Goal: Transaction & Acquisition: Purchase product/service

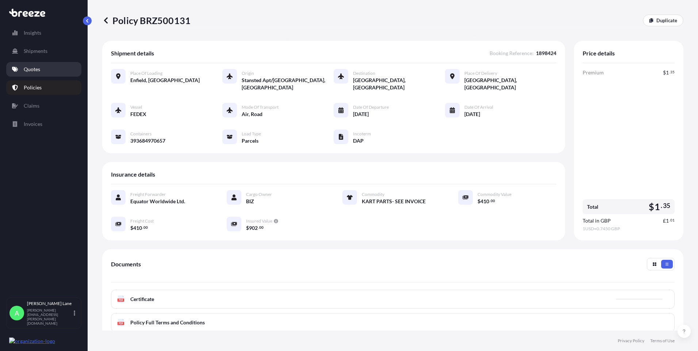
click at [41, 69] on link "Quotes" at bounding box center [43, 69] width 75 height 15
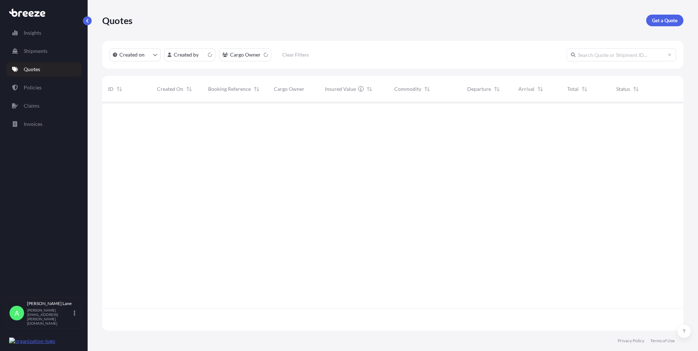
scroll to position [227, 575]
click at [657, 22] on p "Get a Quote" at bounding box center [665, 20] width 26 height 7
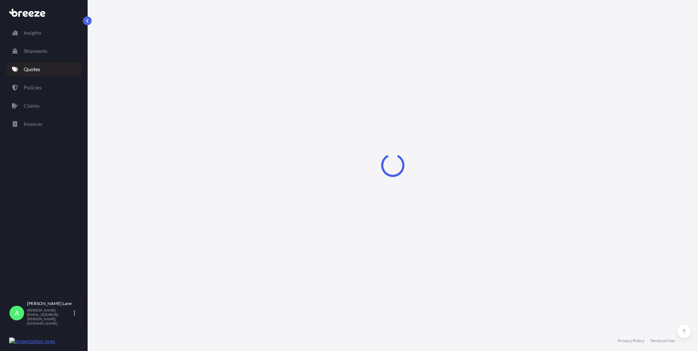
select select "Road"
select select "1"
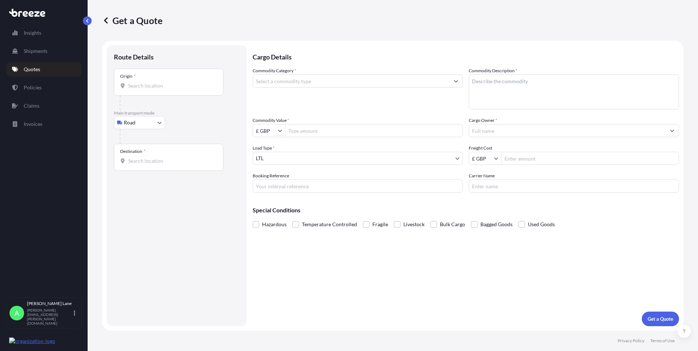
click at [151, 85] on input "Origin *" at bounding box center [171, 85] width 86 height 7
click at [156, 107] on span "Hoddesdon EN11 0JX , [GEOGRAPHIC_DATA]" at bounding box center [190, 110] width 103 height 7
type input "Hoddesdon EN11 0JX, [GEOGRAPHIC_DATA]"
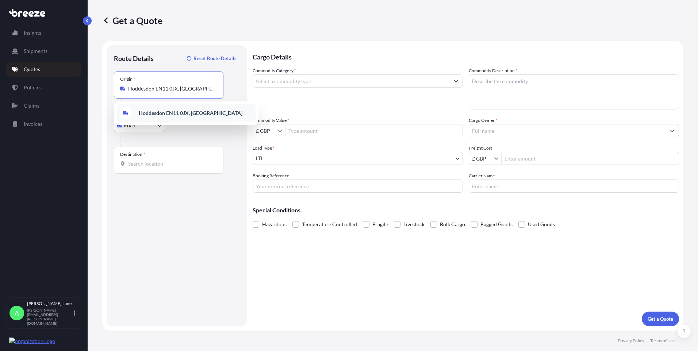
click at [173, 117] on div "Hoddesdon EN11 0JX, [GEOGRAPHIC_DATA]" at bounding box center [186, 113] width 139 height 18
drag, startPoint x: 170, startPoint y: 158, endPoint x: 140, endPoint y: 167, distance: 31.5
click at [140, 167] on div "Destination *" at bounding box center [168, 160] width 109 height 27
click at [140, 167] on input "Destination *" at bounding box center [171, 163] width 86 height 7
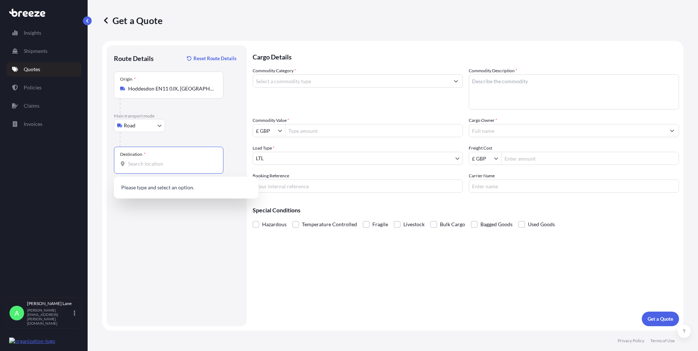
paste input "NALIA"
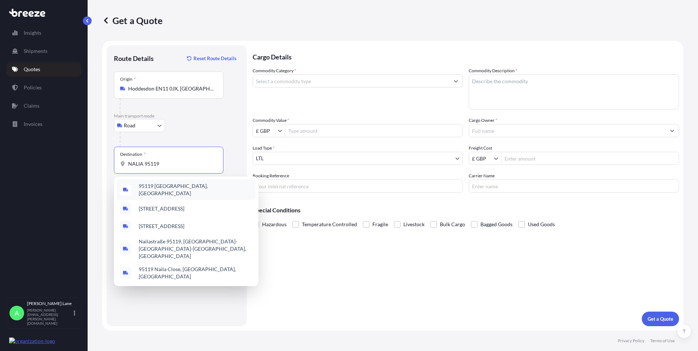
click at [187, 190] on span "95119 [GEOGRAPHIC_DATA], [GEOGRAPHIC_DATA]" at bounding box center [196, 189] width 114 height 15
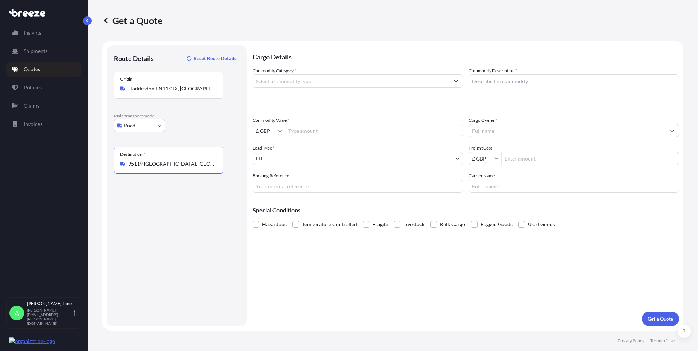
type input "95119 [GEOGRAPHIC_DATA], [GEOGRAPHIC_DATA]"
click at [305, 84] on input "Commodity Category *" at bounding box center [351, 80] width 196 height 13
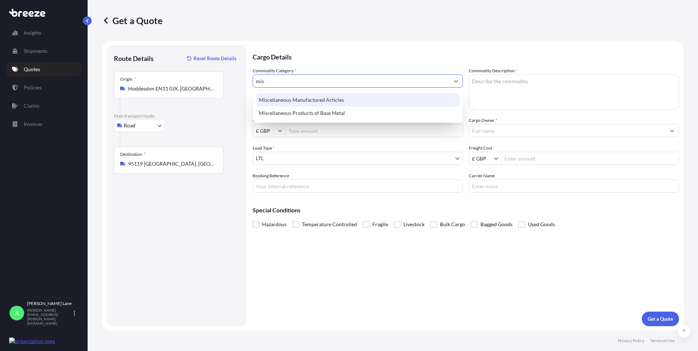
click at [307, 97] on div "Miscellaneous Manufactured Articles" at bounding box center [358, 99] width 204 height 13
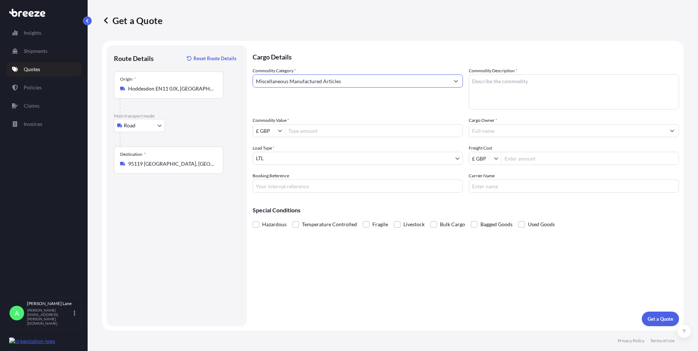
type input "Miscellaneous Manufactured Articles"
click at [306, 128] on input "Commodity Value *" at bounding box center [373, 130] width 177 height 13
type input "16,378.37"
click at [307, 183] on input "Booking Reference" at bounding box center [357, 185] width 210 height 13
paste input "1898452"
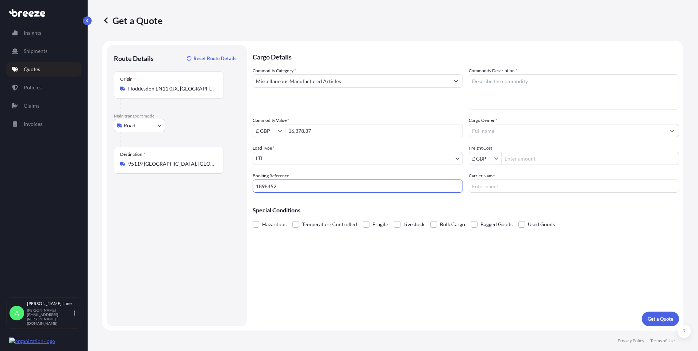
type input "1898452"
paste textarea "DARTS AND ACCESSORIES"
type textarea "DARTS AND ACCESSORIES"
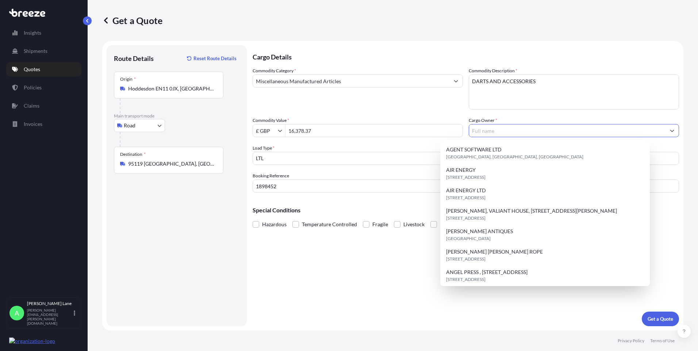
click at [519, 135] on input "Cargo Owner *" at bounding box center [567, 130] width 196 height 13
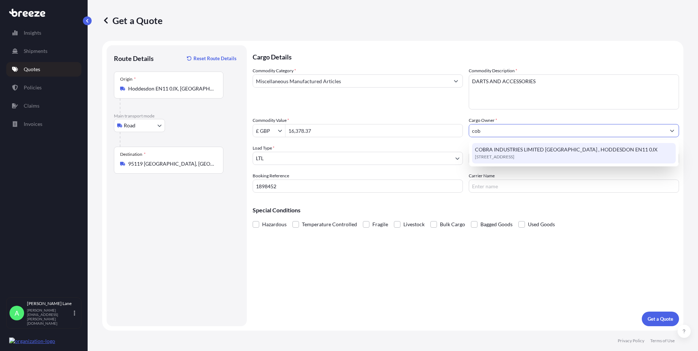
click at [514, 150] on span "COBRA INDUSTRIES LIMITED [GEOGRAPHIC_DATA] , HODDESDON EN11 0JX" at bounding box center [566, 149] width 182 height 7
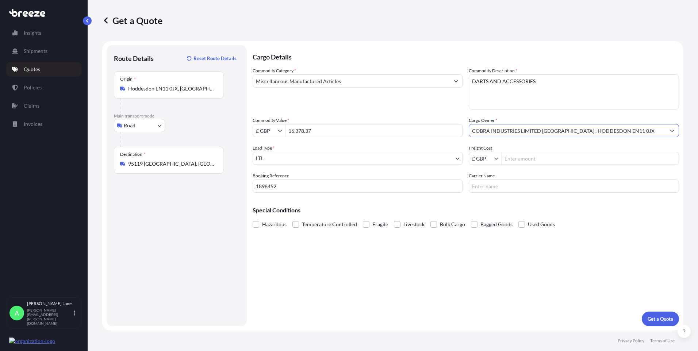
type input "COBRA INDUSTRIES LIMITED [GEOGRAPHIC_DATA] , HODDESDON EN11 0JX"
click at [518, 150] on div "Freight Cost £ GBP" at bounding box center [573, 154] width 210 height 20
click at [517, 158] on input "Freight Cost" at bounding box center [589, 158] width 177 height 13
type input "147.64"
click at [491, 189] on input "Carrier Name" at bounding box center [573, 185] width 210 height 13
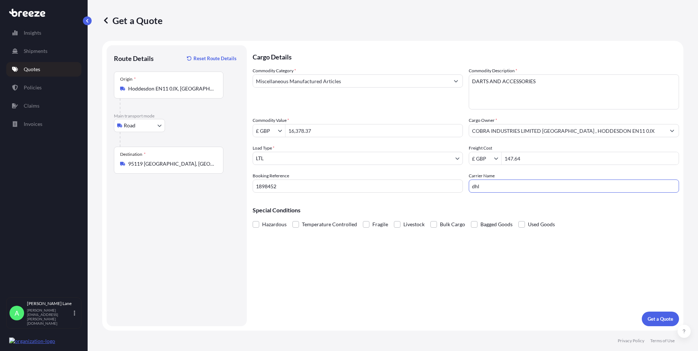
type input "dhl"
drag, startPoint x: 435, startPoint y: 261, endPoint x: 629, endPoint y: 300, distance: 197.1
click at [436, 261] on div "Cargo Details Commodity Category * Miscellaneous Manufactured Articles Commodit…" at bounding box center [465, 185] width 426 height 281
click at [654, 316] on p "Get a Quote" at bounding box center [660, 318] width 26 height 7
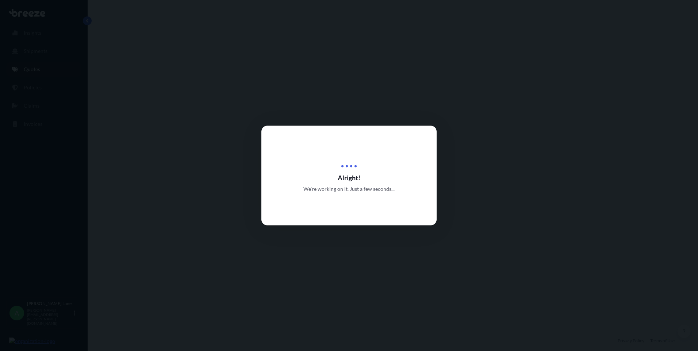
select select "Road"
select select "1"
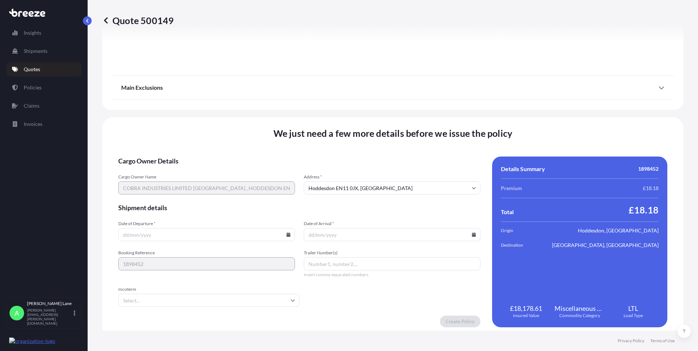
scroll to position [807, 0]
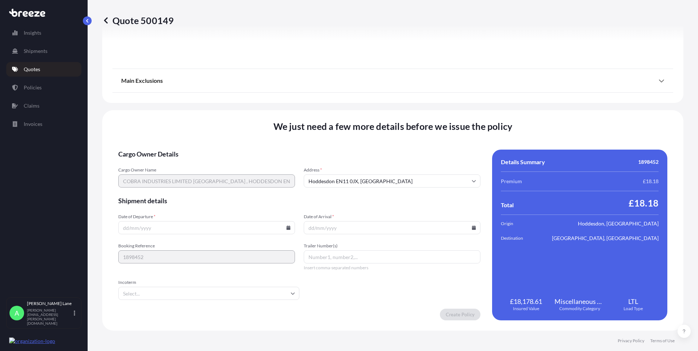
click at [287, 230] on input "Date of Departure *" at bounding box center [206, 227] width 177 height 13
click at [286, 227] on icon at bounding box center [288, 227] width 4 height 4
click at [154, 193] on button "29" at bounding box center [155, 191] width 12 height 12
type input "[DATE]"
click at [178, 296] on input "Incoterm" at bounding box center [208, 293] width 181 height 13
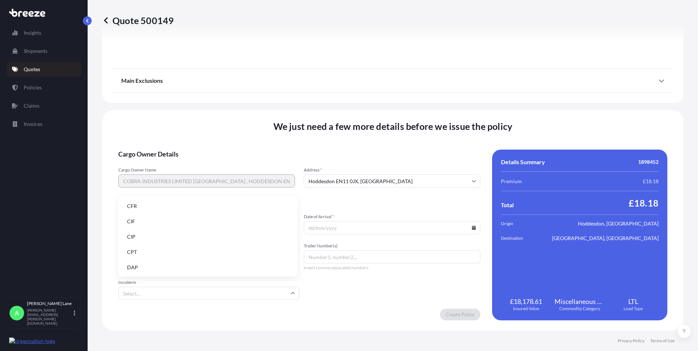
click at [168, 268] on li "DAP" at bounding box center [207, 267] width 173 height 14
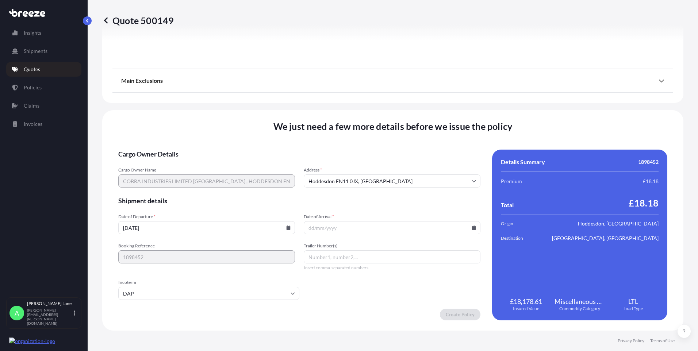
paste input "2654754546"
type input "2654754546"
click at [472, 228] on icon at bounding box center [474, 227] width 4 height 4
click at [441, 105] on button at bounding box center [439, 105] width 12 height 12
click at [390, 137] on button "2" at bounding box center [389, 135] width 12 height 12
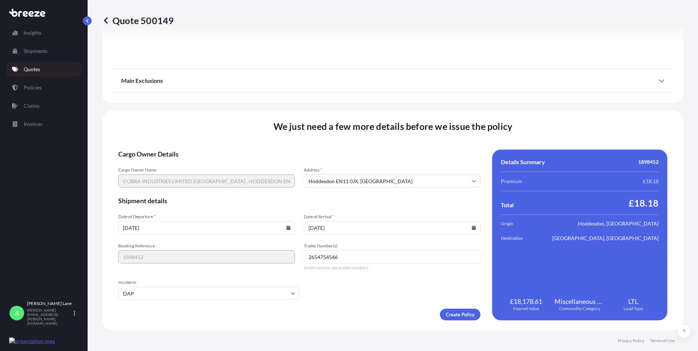
type input "[DATE]"
